Goal: Task Accomplishment & Management: Use online tool/utility

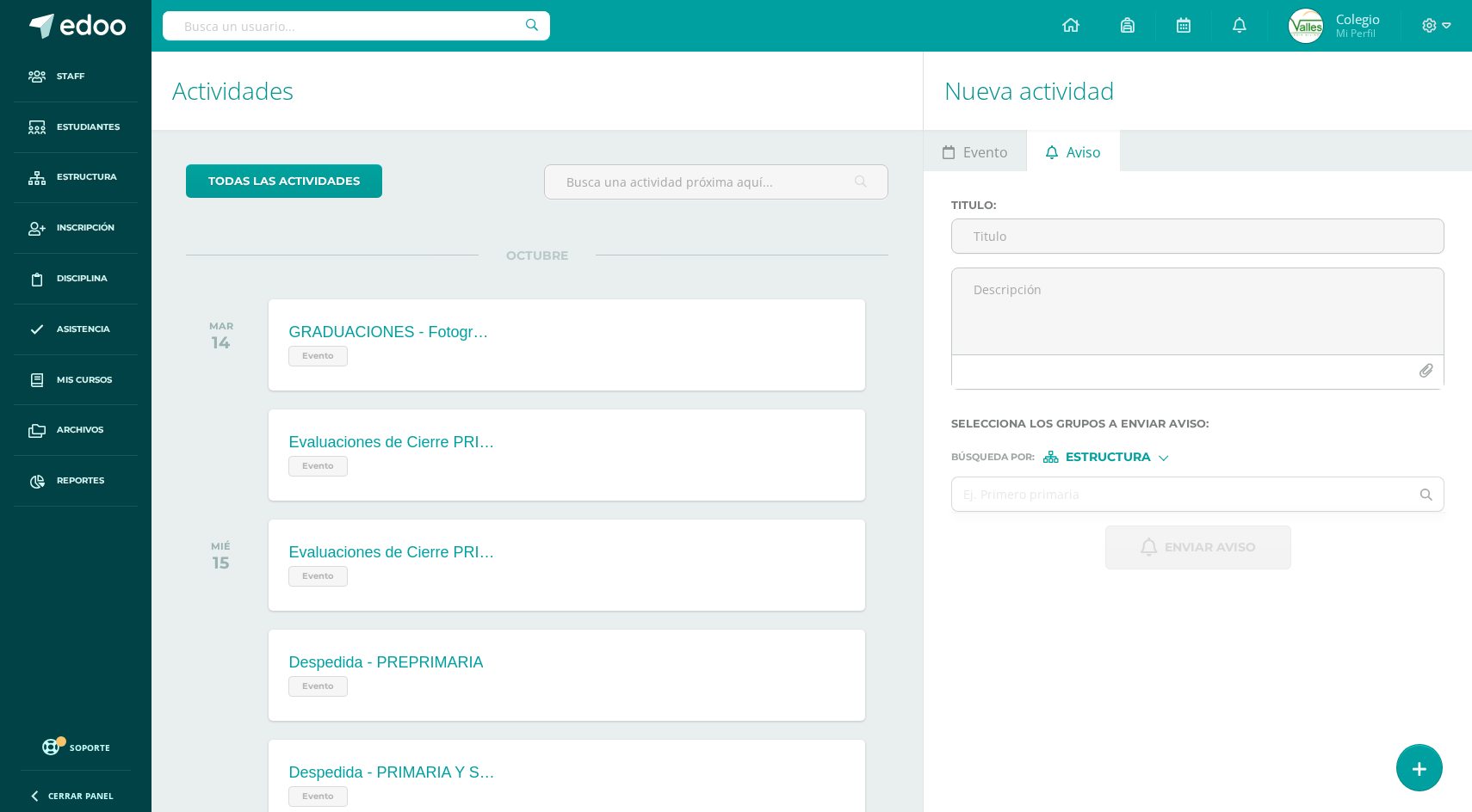
click at [255, 28] on input "text" at bounding box center [356, 25] width 387 height 29
click at [68, 483] on span "Reportes" at bounding box center [80, 481] width 48 height 14
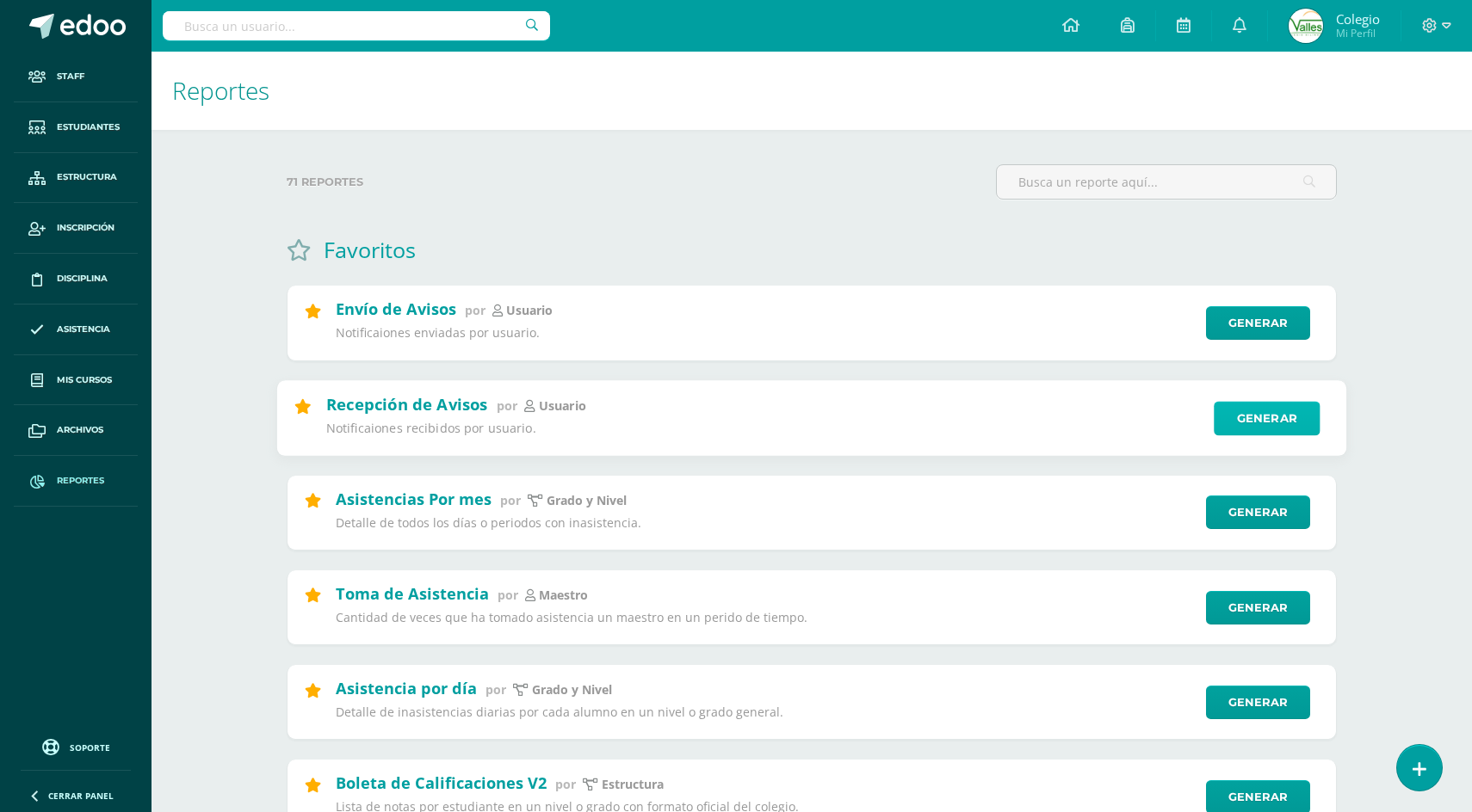
click at [1246, 418] on link "Generar" at bounding box center [1266, 417] width 106 height 34
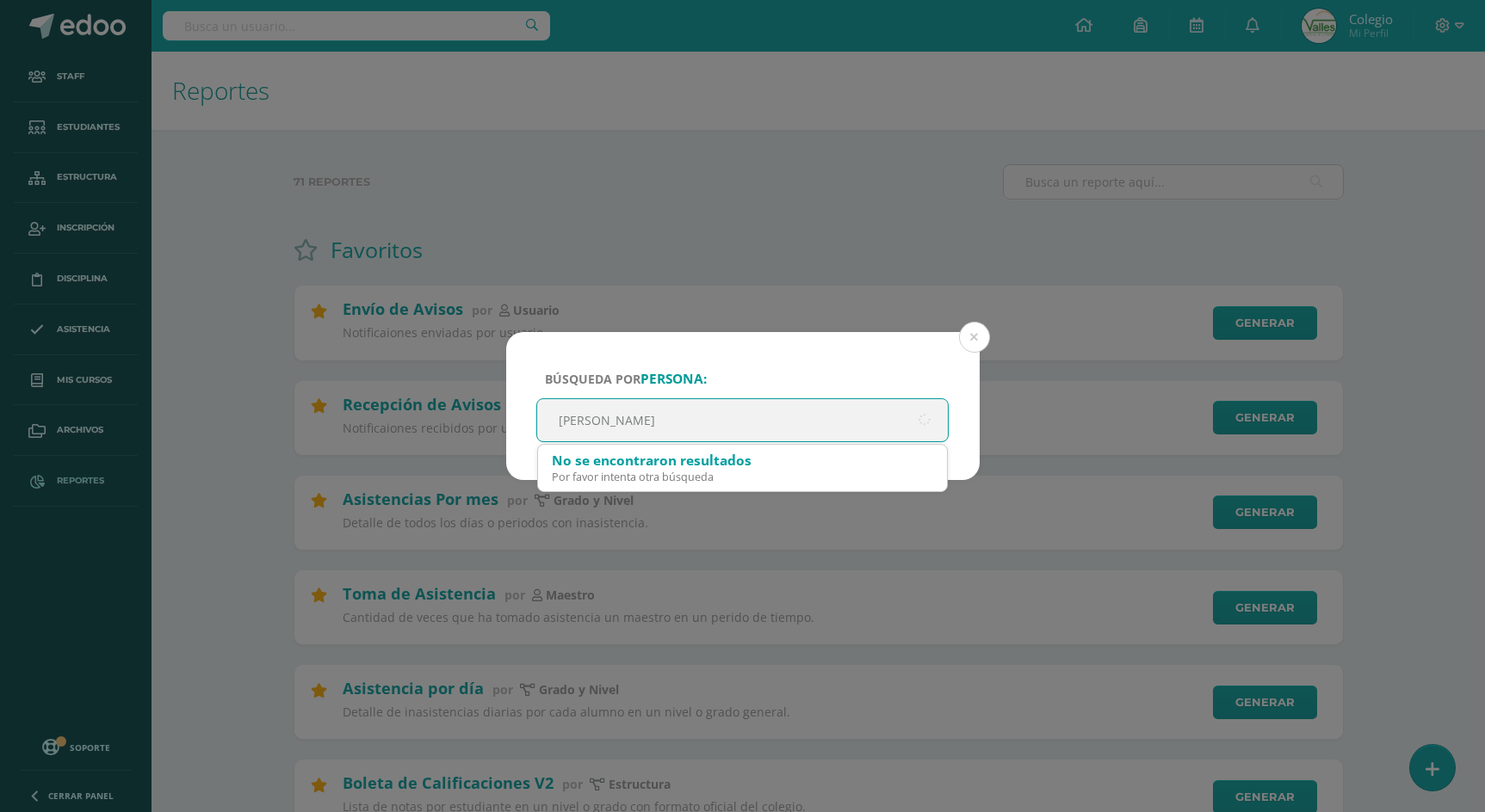
type input "[PERSON_NAME]"
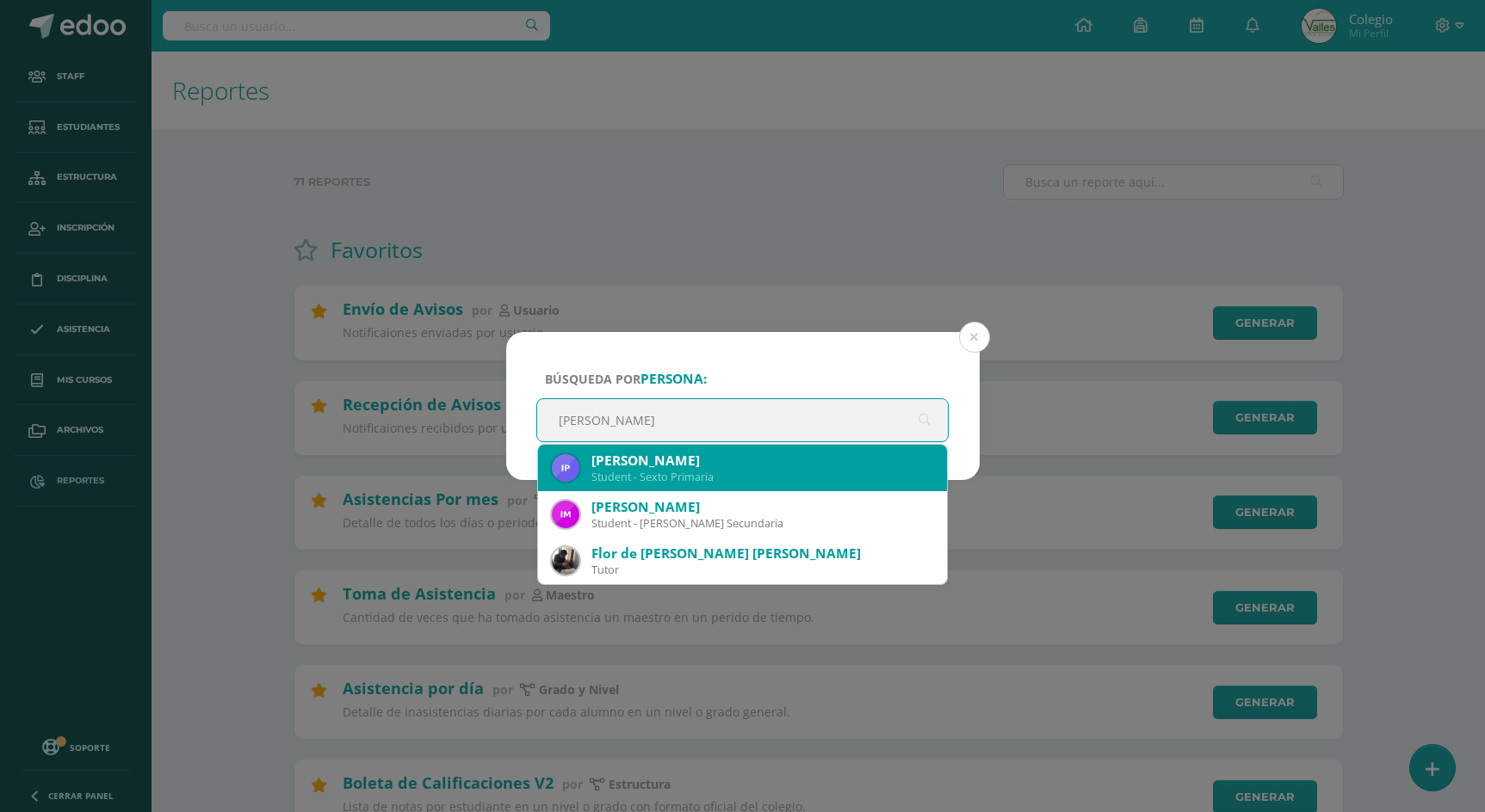
click at [748, 459] on div "[PERSON_NAME]" at bounding box center [762, 461] width 342 height 19
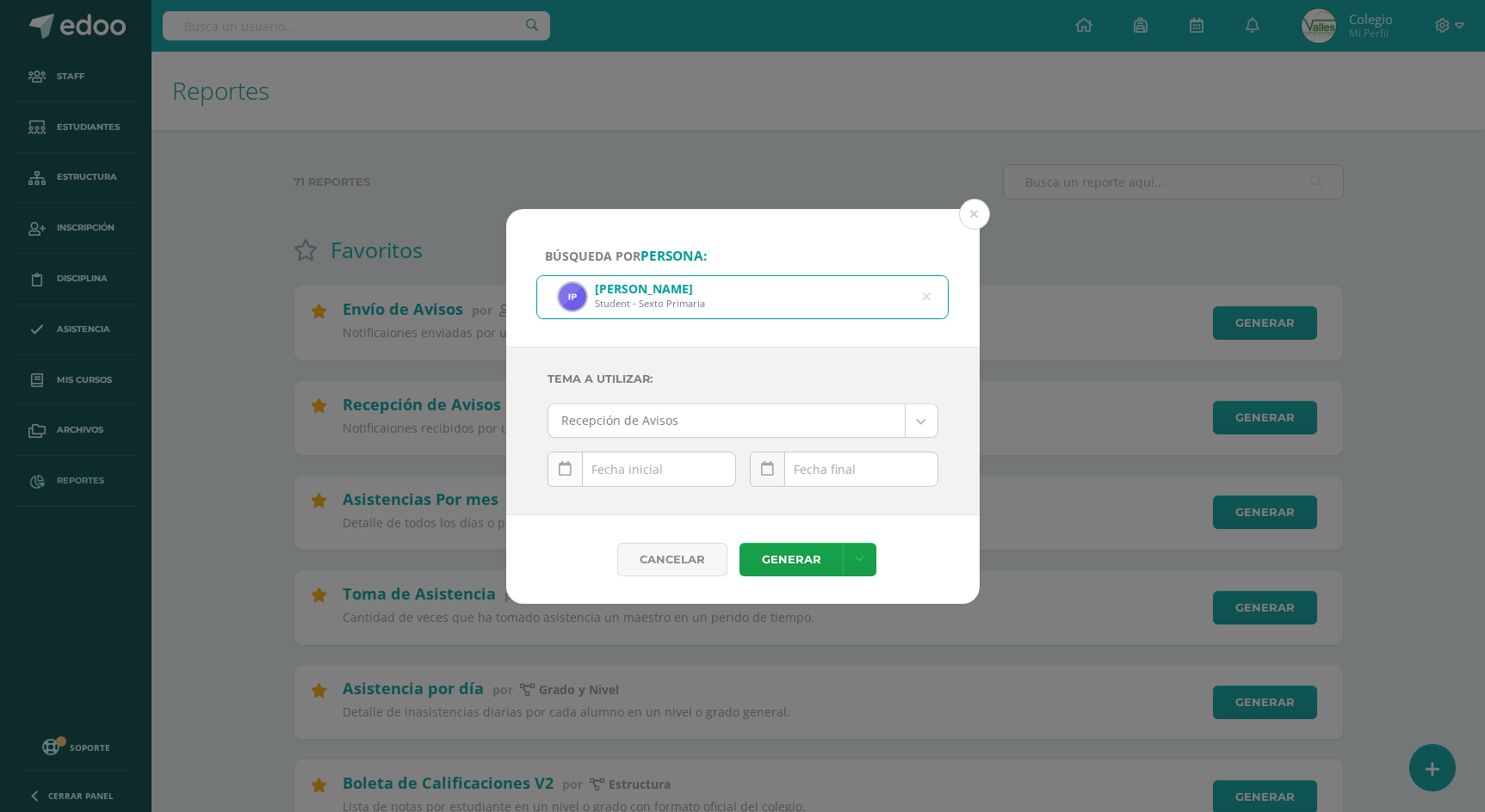
click at [571, 468] on link at bounding box center [566, 470] width 35 height 35
click at [644, 438] on td "9" at bounding box center [642, 435] width 26 height 34
type input "[DATE]"
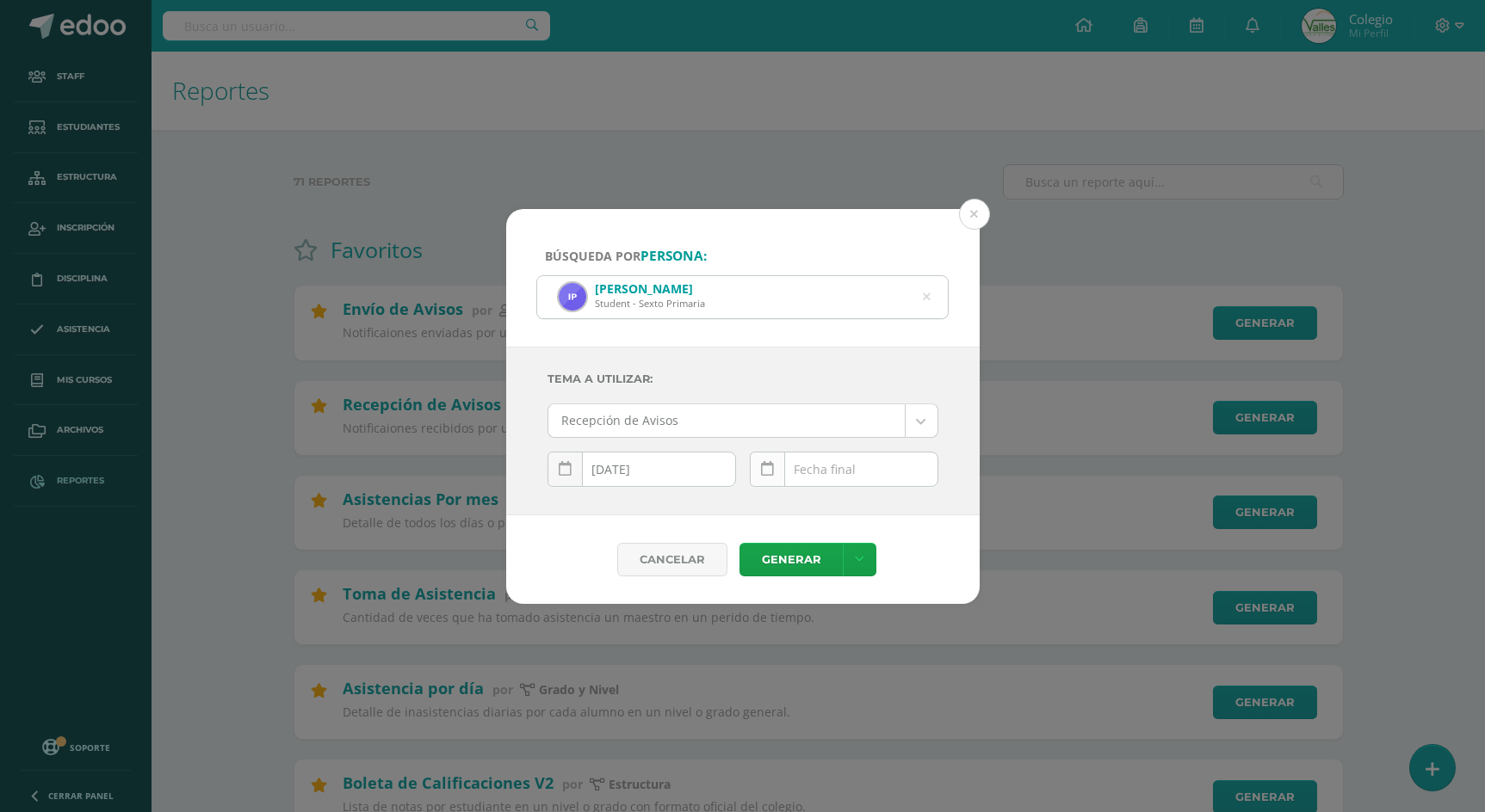
click at [762, 474] on icon at bounding box center [767, 469] width 13 height 15
click at [911, 440] on td "12" at bounding box center [923, 435] width 26 height 34
type input "[DATE]"
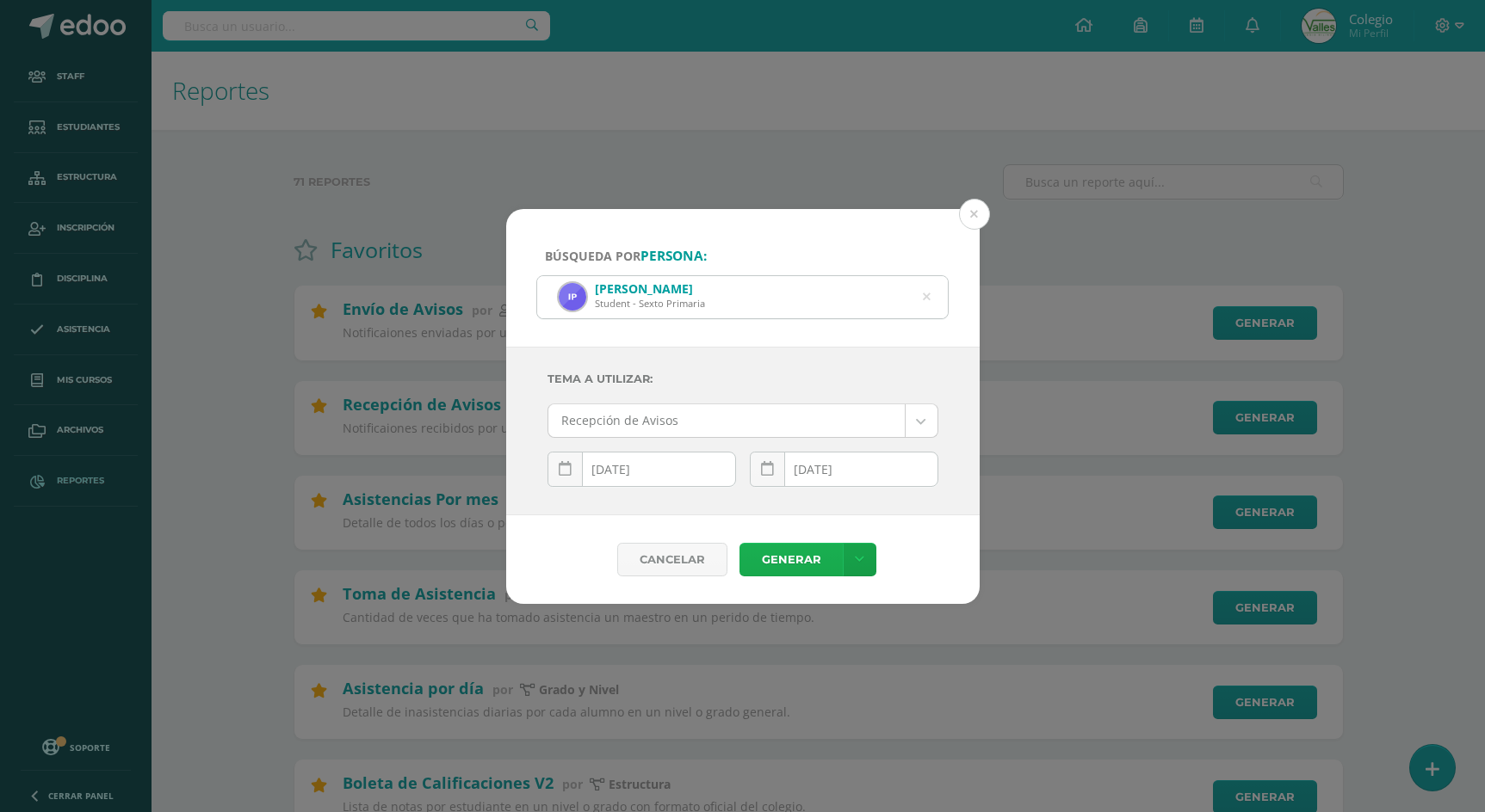
click at [807, 550] on link "Generar" at bounding box center [791, 560] width 103 height 33
click at [565, 471] on icon at bounding box center [565, 469] width 13 height 15
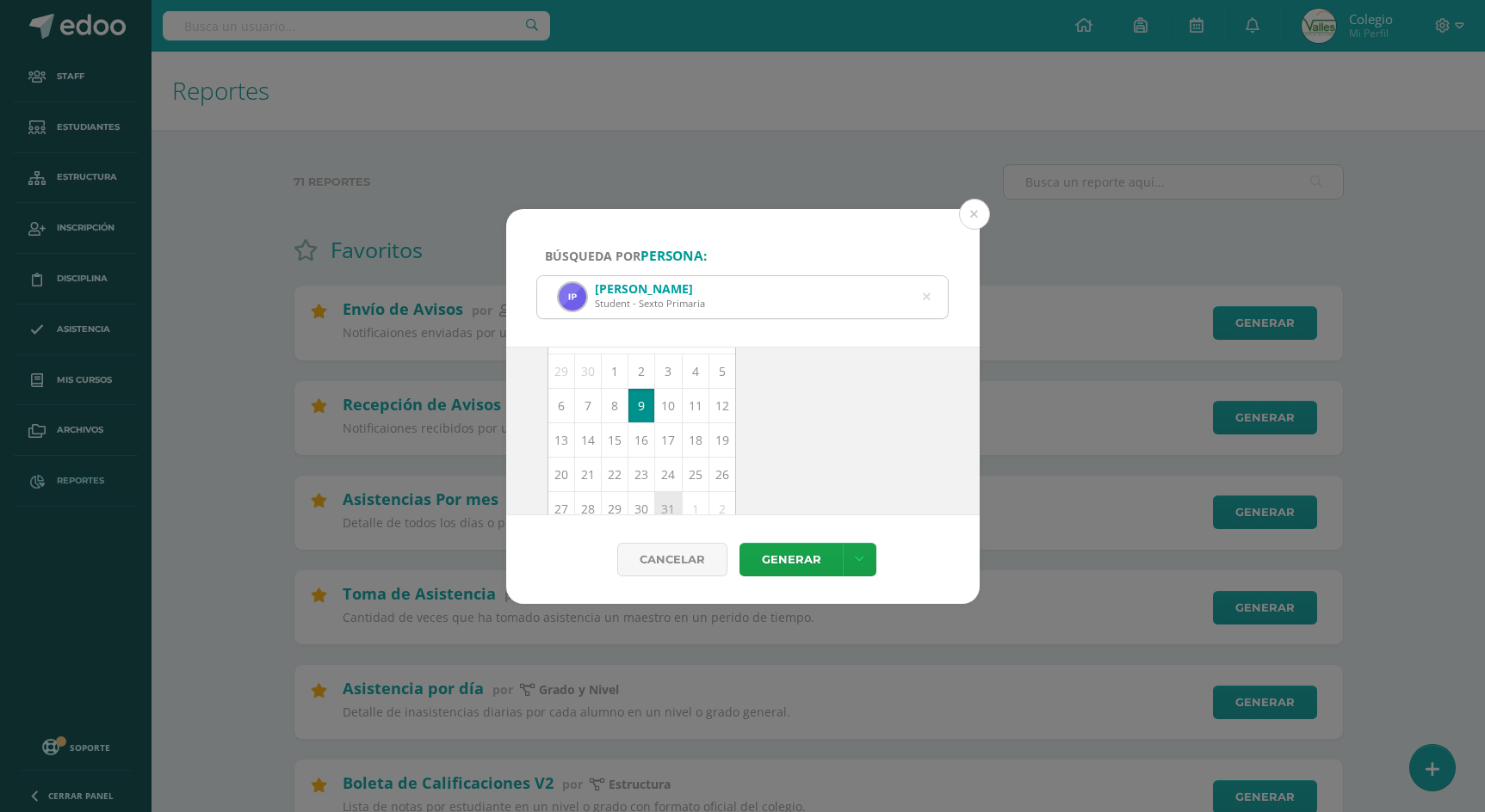
scroll to position [165, 0]
click at [590, 450] on td "7" at bounding box center [587, 443] width 26 height 34
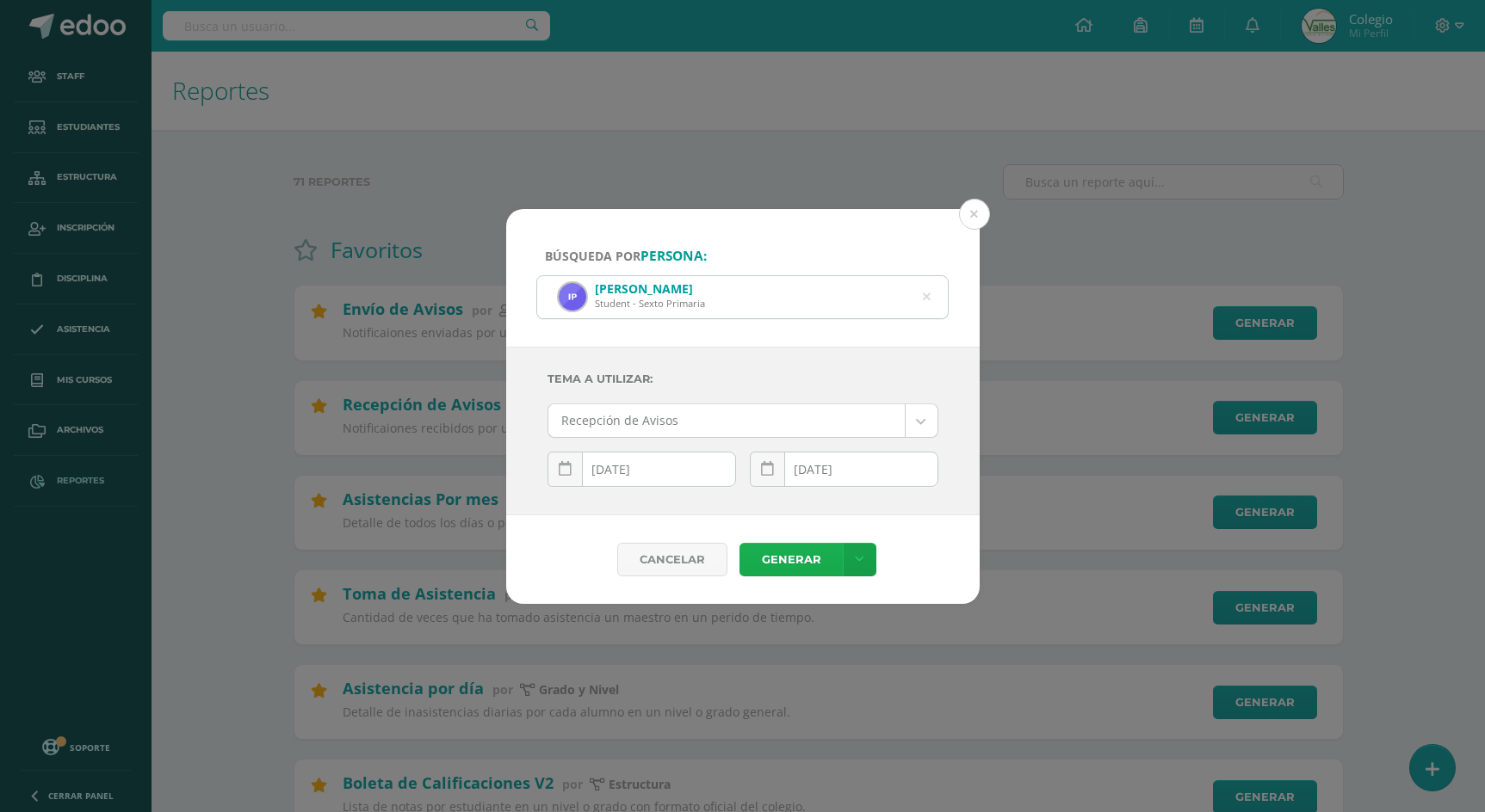
scroll to position [0, 0]
click at [783, 557] on link "Generar" at bounding box center [791, 560] width 103 height 33
click at [572, 472] on link at bounding box center [566, 470] width 35 height 35
click at [607, 445] on td "8" at bounding box center [613, 443] width 26 height 34
type input "[DATE]"
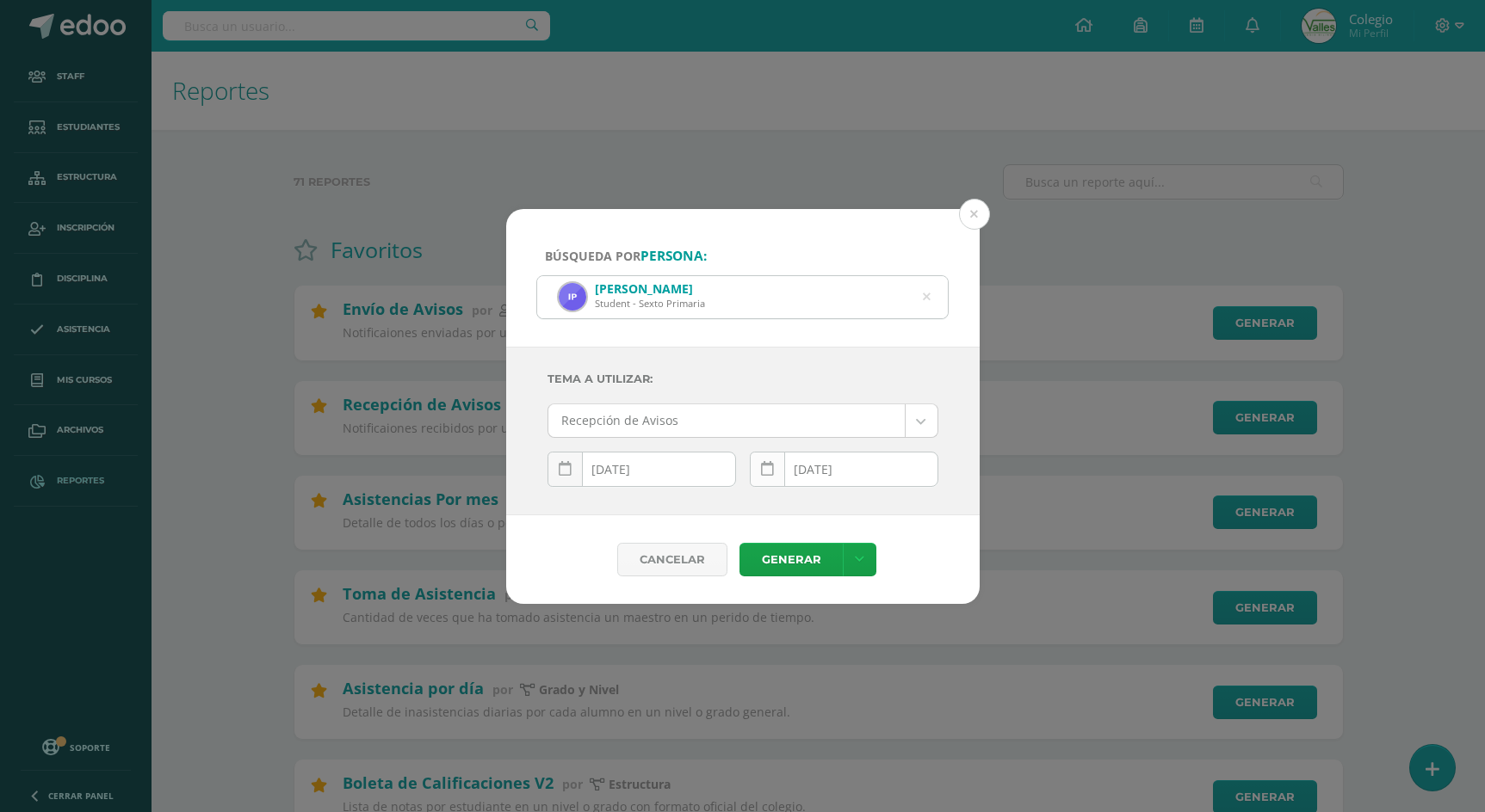
click at [762, 465] on icon at bounding box center [767, 469] width 13 height 15
click at [805, 437] on td "8" at bounding box center [816, 435] width 26 height 34
type input "[DATE]"
click at [788, 555] on link "Generar" at bounding box center [791, 560] width 103 height 33
click at [968, 213] on button at bounding box center [975, 214] width 31 height 31
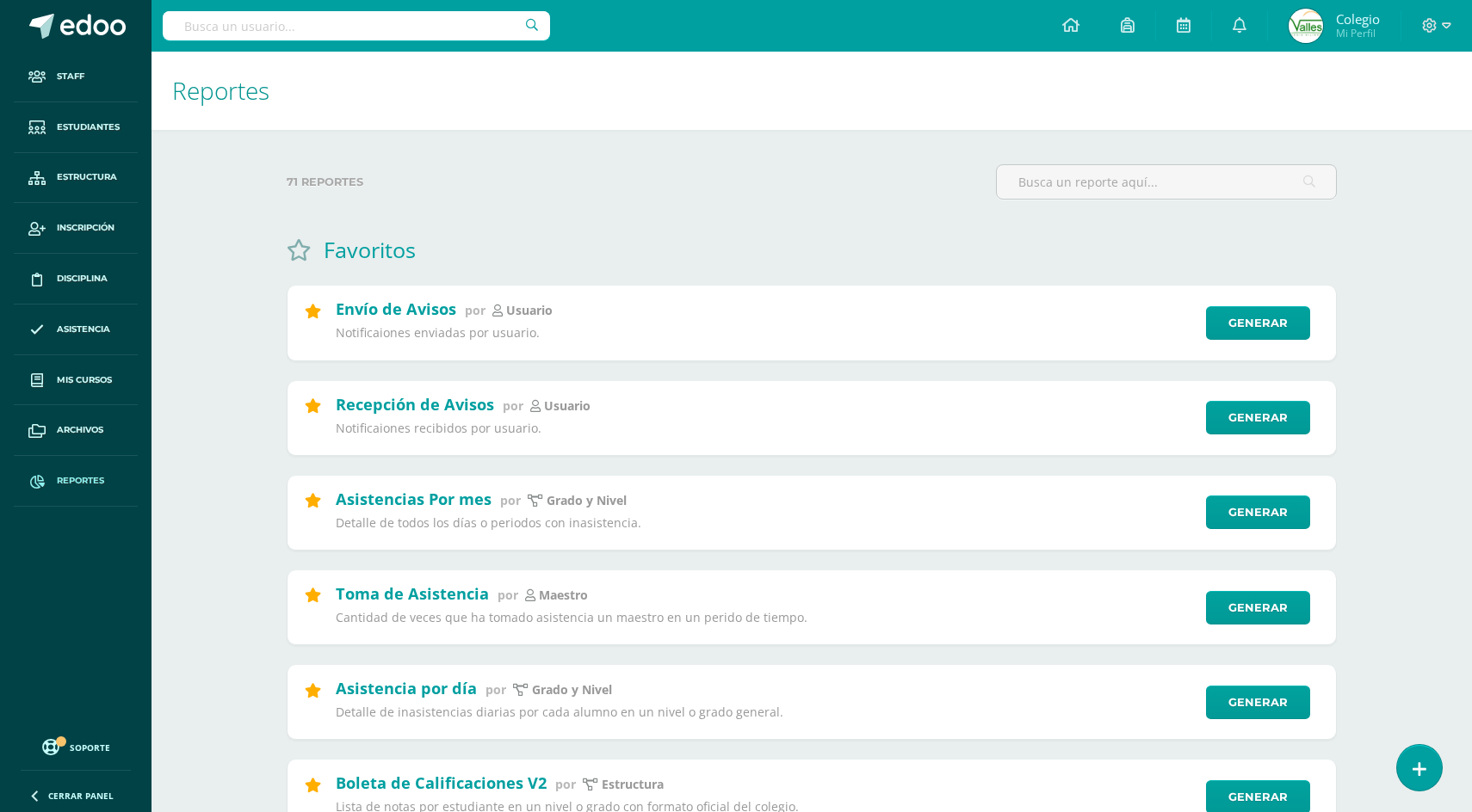
click at [884, 187] on label "71 reportes" at bounding box center [634, 182] width 695 height 35
